Goal: Task Accomplishment & Management: Manage account settings

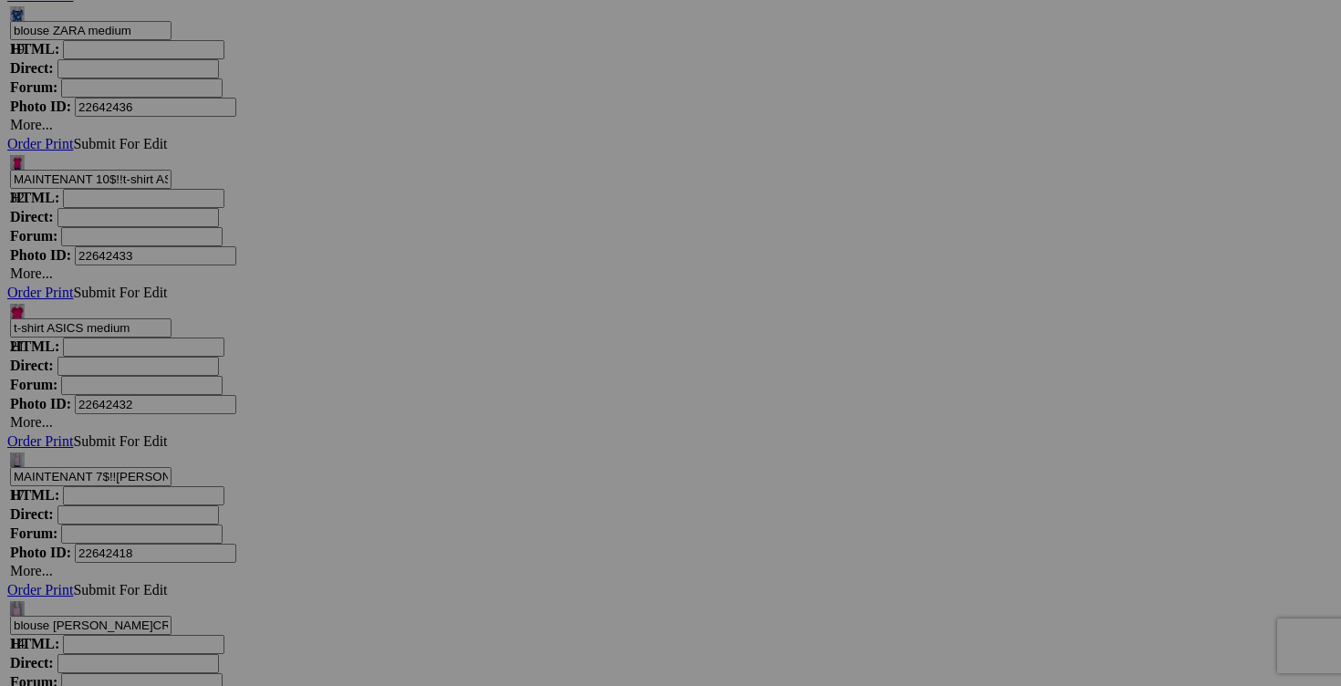
drag, startPoint x: 301, startPoint y: 501, endPoint x: 260, endPoint y: 500, distance: 41.1
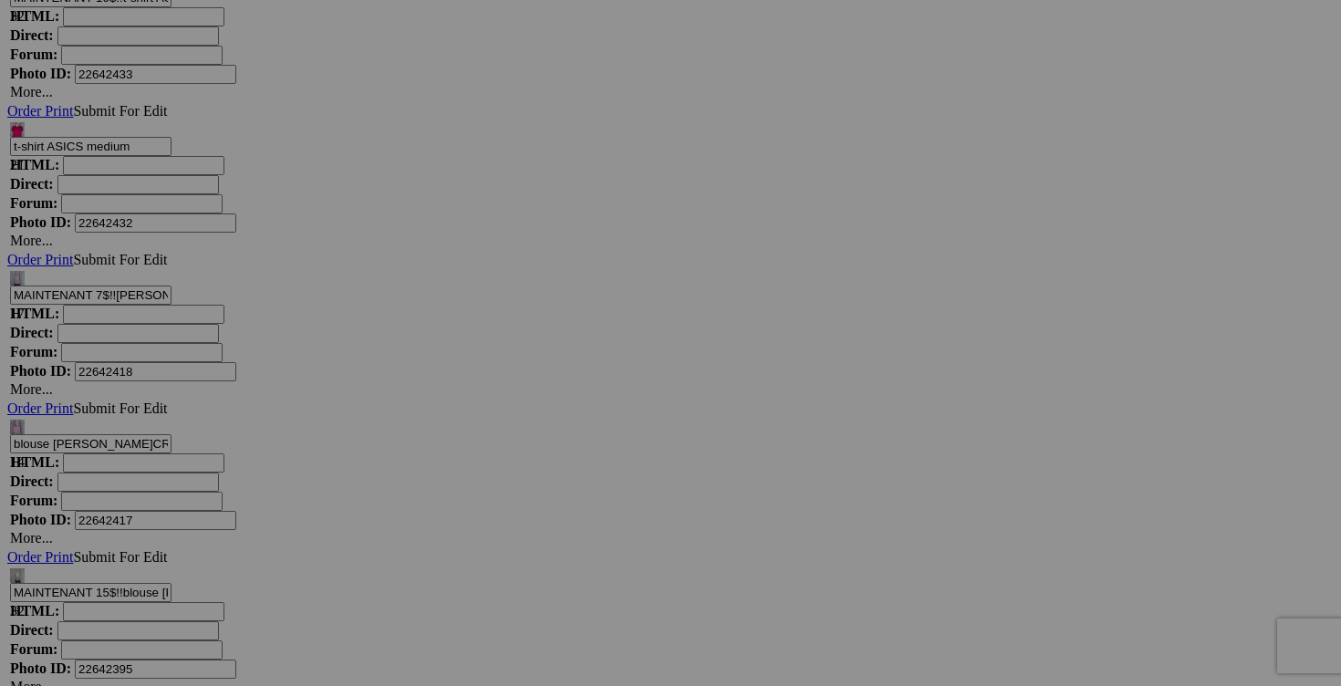
scroll to position [9798, 0]
type input "MAINTENANT 4$!!top sport REEBOK XL 15$(comme neuf)"
drag, startPoint x: 462, startPoint y: 550, endPoint x: 435, endPoint y: 550, distance: 26.5
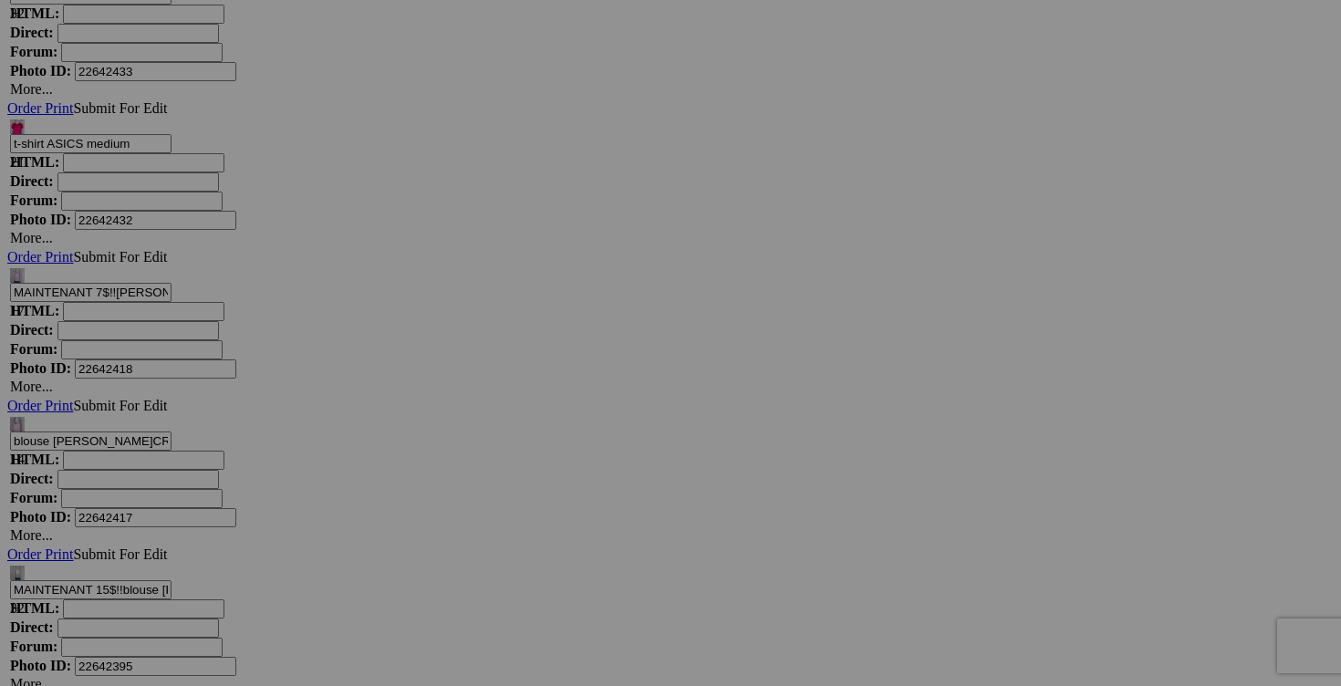
type input "MAINTENANT 2$!!haut FRENCH TWIST fait XL 15$(comme neuf, xxl mais fait xl"
drag, startPoint x: 788, startPoint y: 550, endPoint x: 764, endPoint y: 548, distance: 24.7
type input "MAINTENANT 2$!! sous vetements FLEXEES XL 15$(comme neuf)"
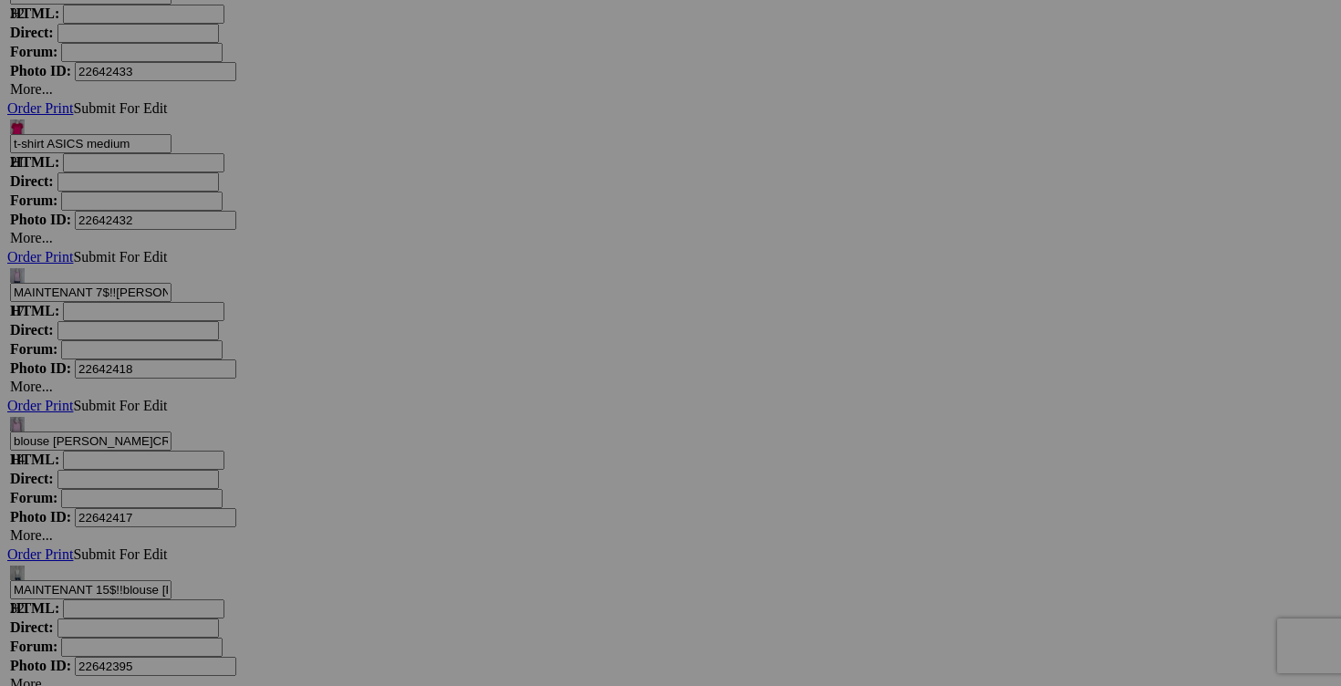
drag, startPoint x: 1112, startPoint y: 552, endPoint x: 1083, endPoint y: 550, distance: 29.3
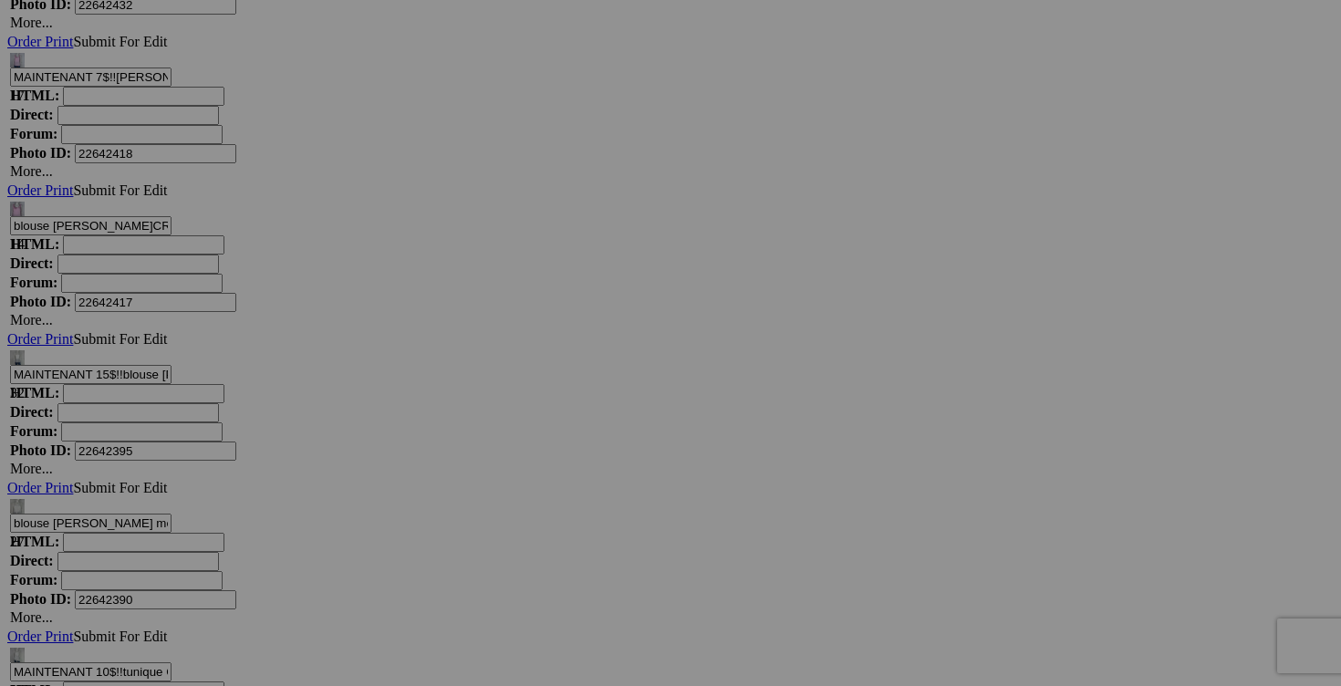
scroll to position [10033, 0]
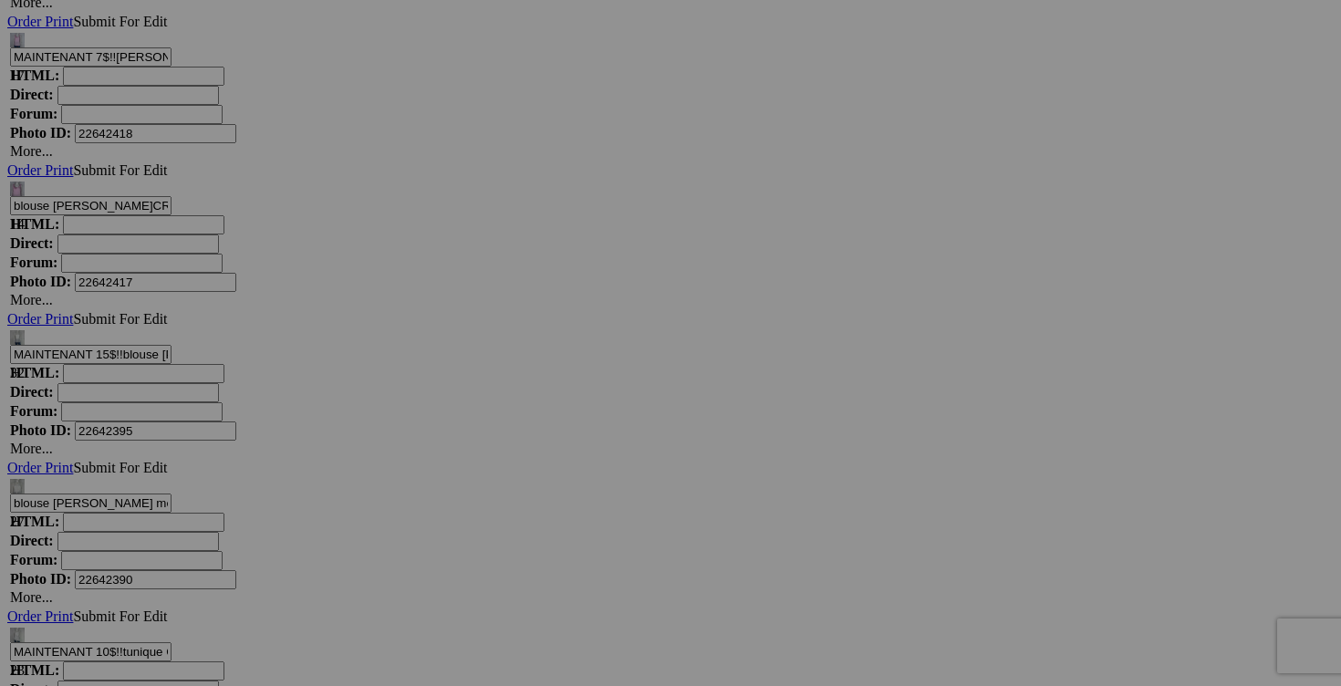
type input "MAINTENANT 5$!! veste FRANK LYMAN taille 14 40$(comme neuf, superbe)"
drag, startPoint x: 462, startPoint y: 544, endPoint x: 431, endPoint y: 544, distance: 31.0
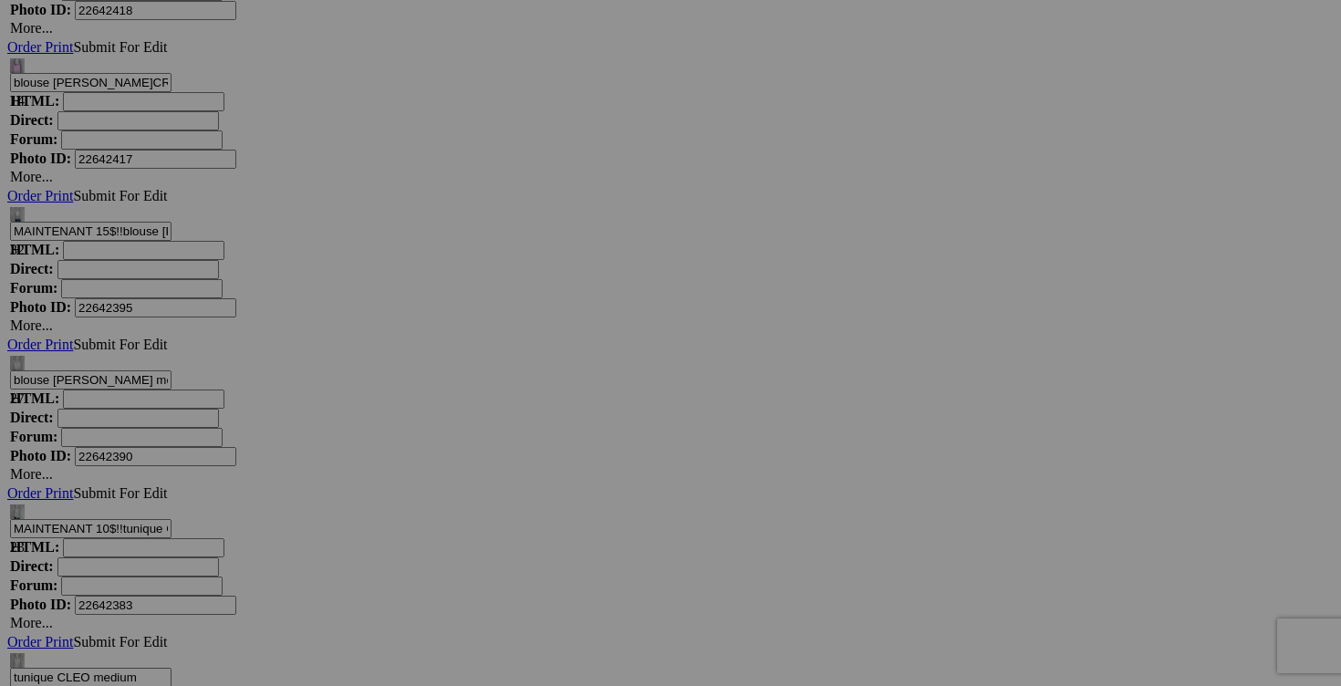
scroll to position [10157, 0]
type input "MAINTENANT 3$!! blouse POOOLS taille 14 30$(comme neuf)"
drag, startPoint x: 790, startPoint y: 422, endPoint x: 754, endPoint y: 422, distance: 36.5
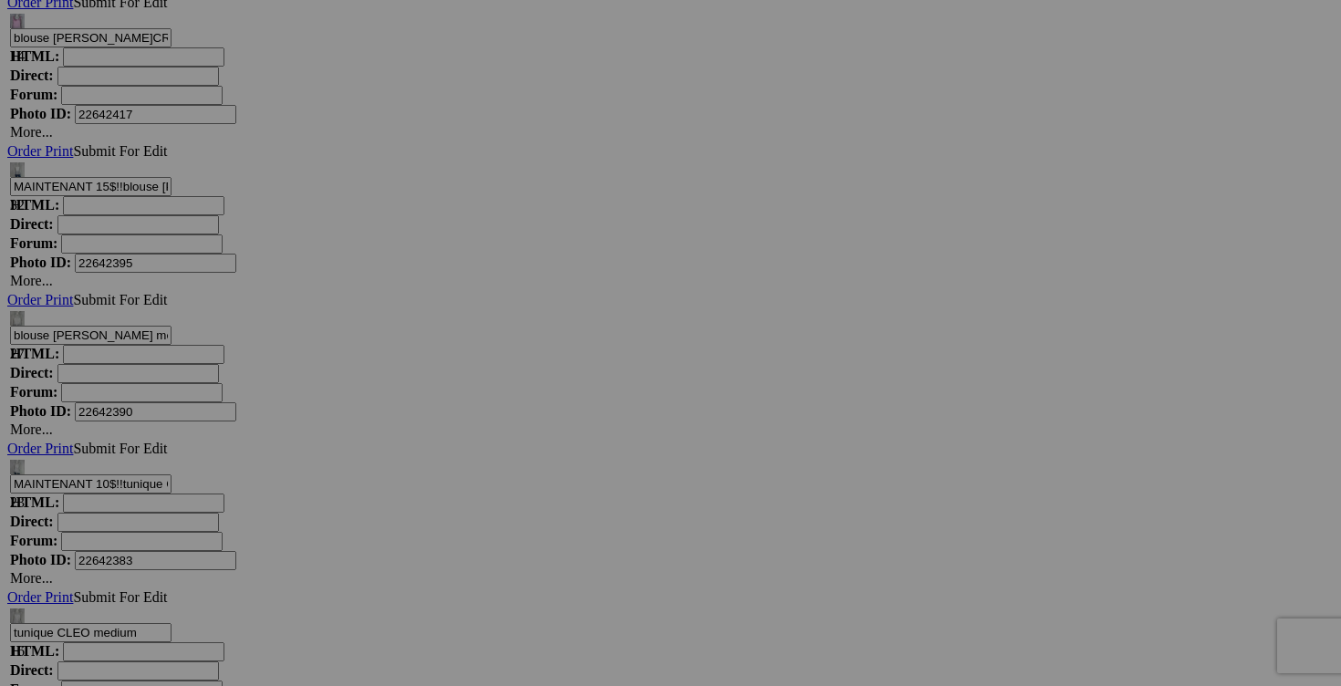
scroll to position [10239, 0]
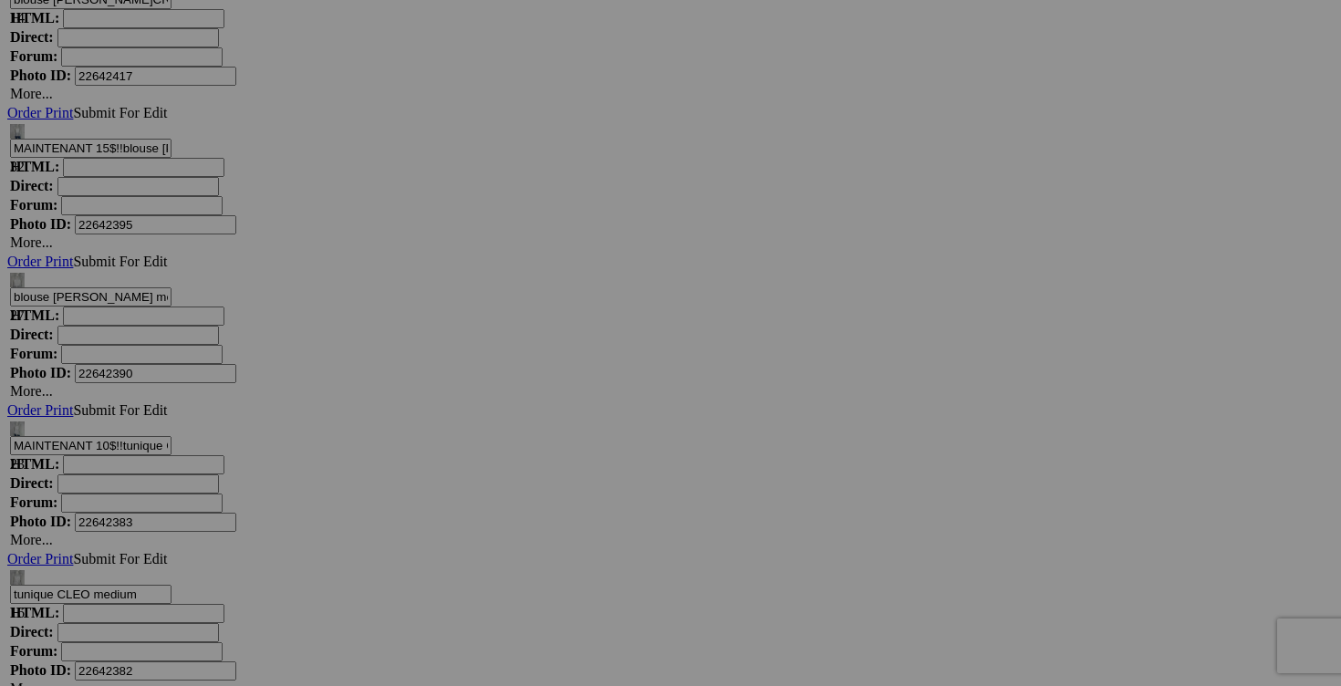
type input "MAINTENANT 4$!! chandail WINDSMOOR XL 20$(comme neuf)"
drag, startPoint x: 459, startPoint y: 570, endPoint x: 433, endPoint y: 569, distance: 25.6
type input "MAINTENANT 4$!! robe INWEAR taille 16 XL 40$(comme neuf, superbe)"
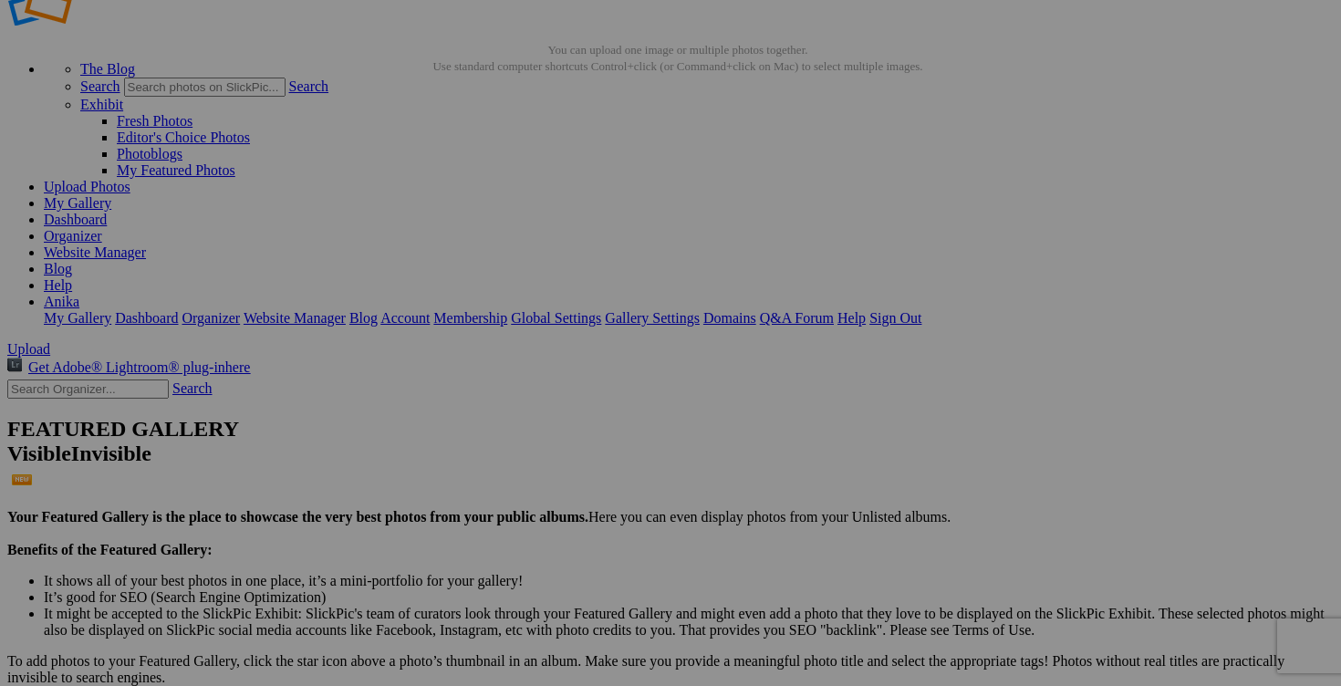
scroll to position [0, 0]
